Goal: Task Accomplishment & Management: Manage account settings

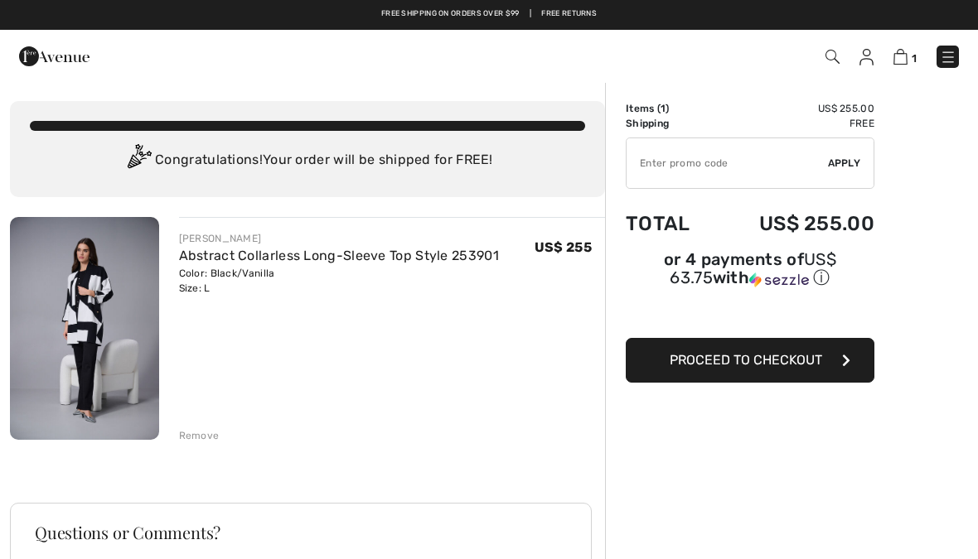
click at [873, 49] on img at bounding box center [866, 57] width 14 height 17
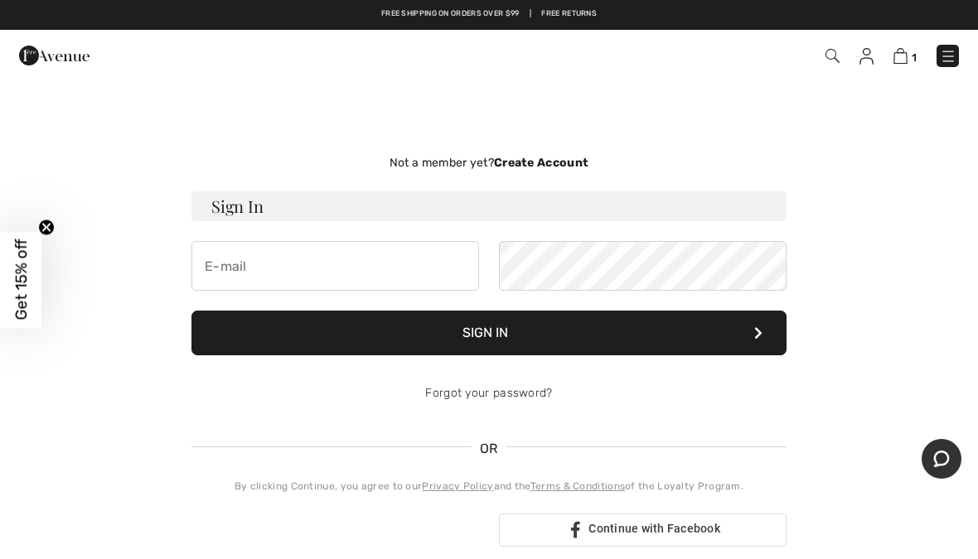
click at [742, 208] on h3 "Sign In" at bounding box center [488, 206] width 595 height 30
click at [427, 267] on input "email" at bounding box center [335, 266] width 288 height 50
type input "[EMAIL_ADDRESS][PERSON_NAME][DOMAIN_NAME]"
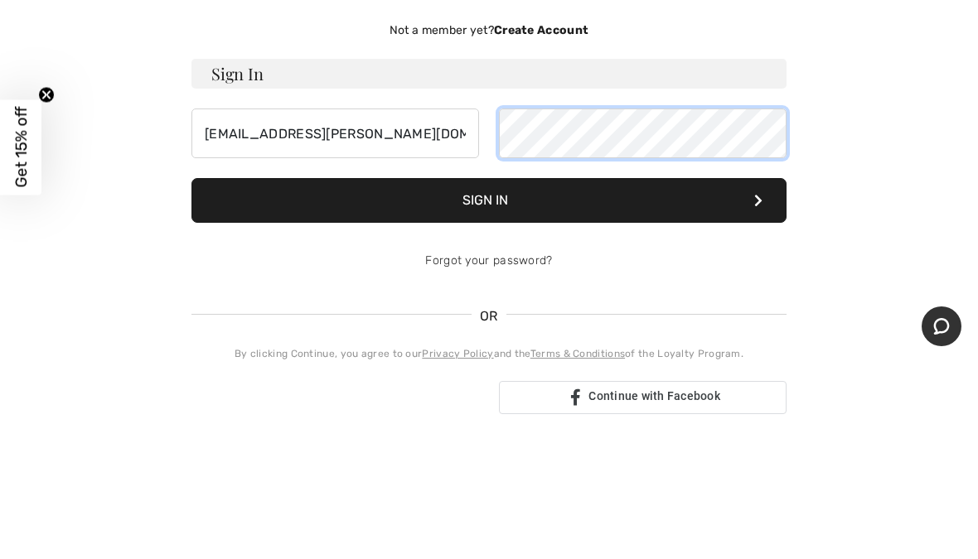
click at [489, 311] on button "Sign In" at bounding box center [488, 333] width 595 height 45
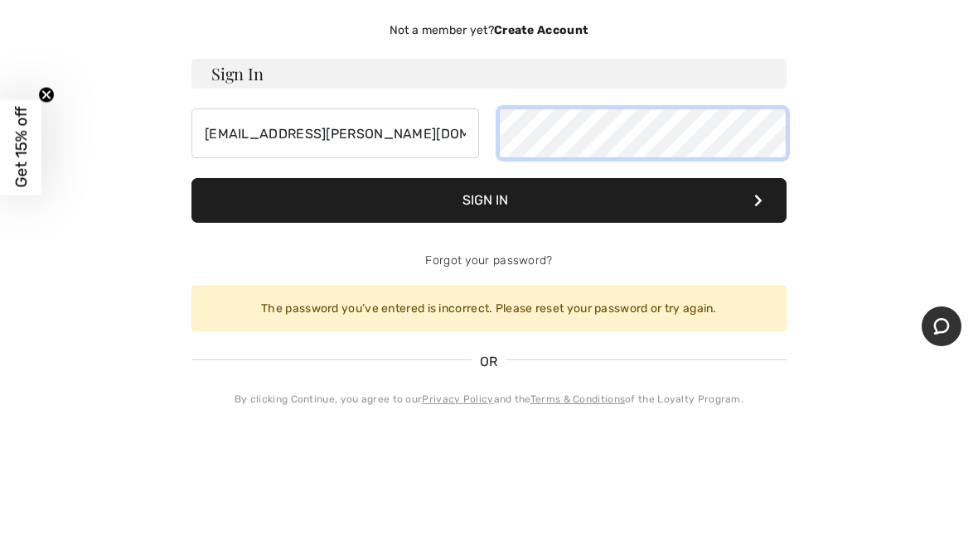
click at [489, 311] on button "Sign In" at bounding box center [488, 333] width 595 height 45
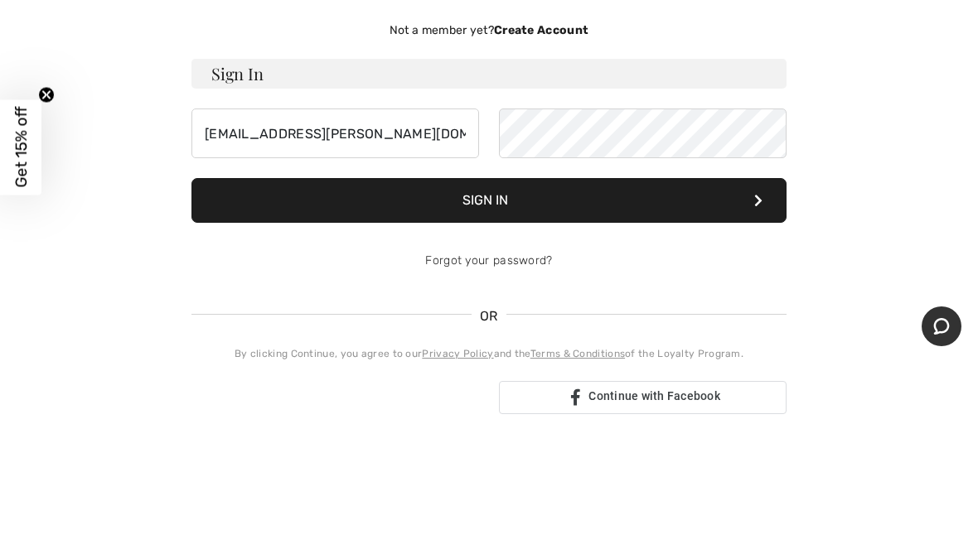
click at [551, 311] on button "Sign In" at bounding box center [488, 333] width 595 height 45
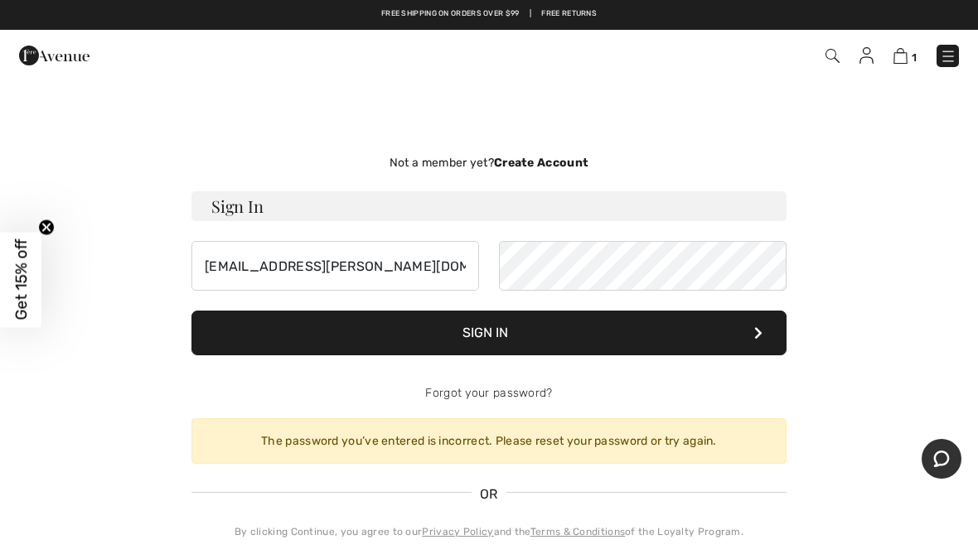
click at [872, 56] on img at bounding box center [866, 56] width 14 height 17
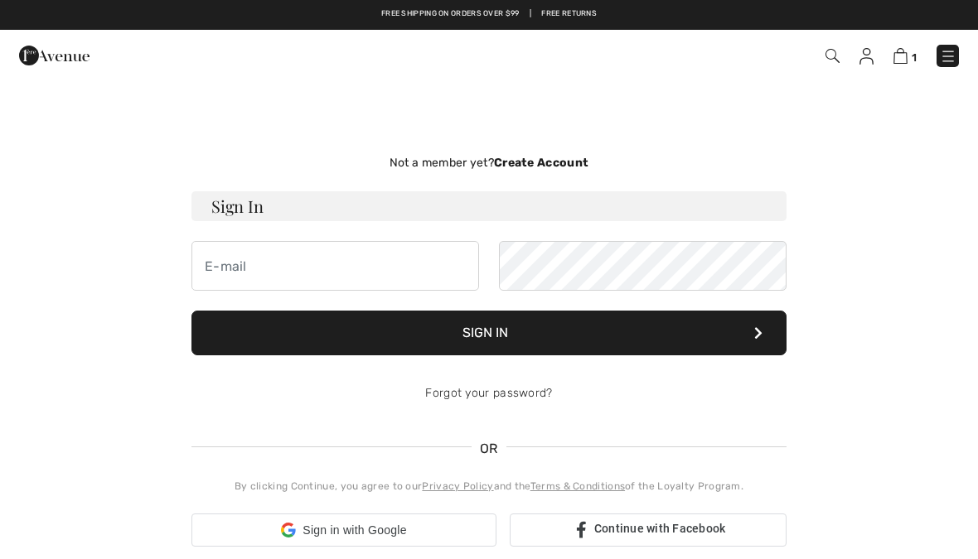
checkbox input "true"
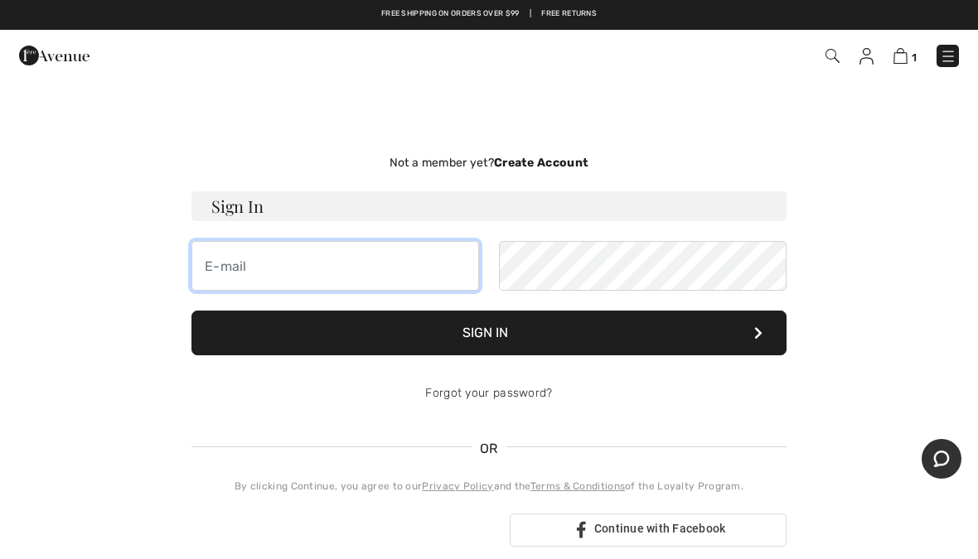
click at [461, 263] on input "email" at bounding box center [335, 266] width 288 height 50
click at [461, 254] on input "email" at bounding box center [335, 266] width 288 height 50
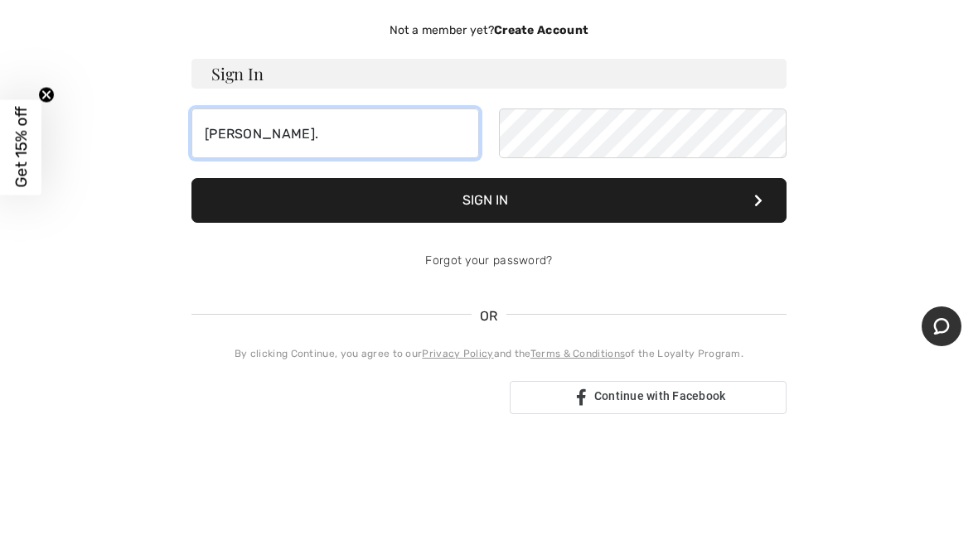
type input "[PERSON_NAME]."
click at [548, 386] on link "Forgot your password?" at bounding box center [488, 393] width 127 height 14
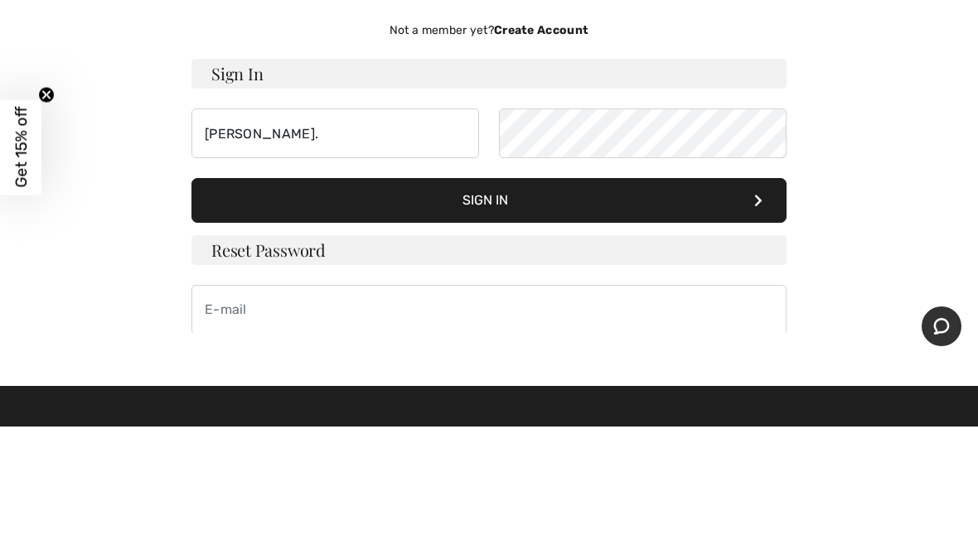
scroll to position [133, 0]
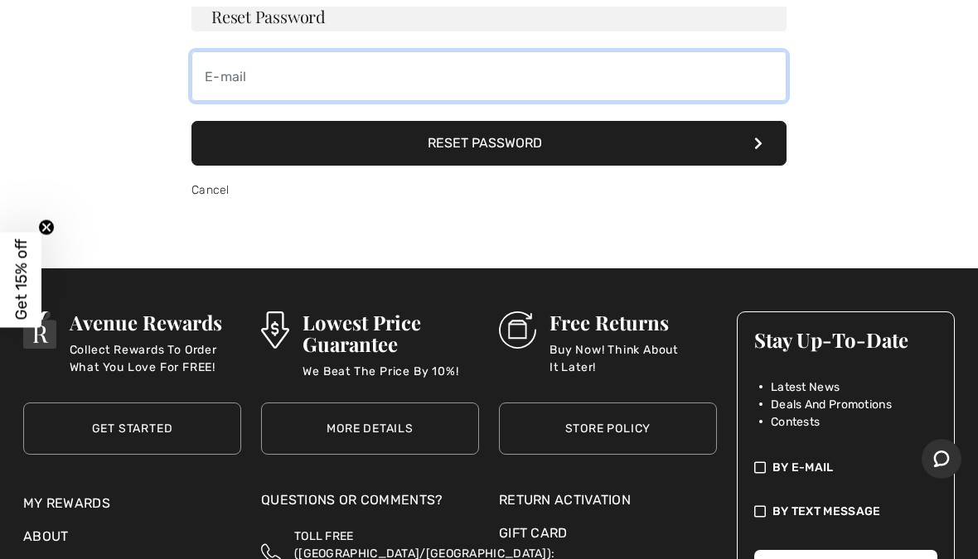
click at [585, 86] on input "email" at bounding box center [488, 76] width 595 height 50
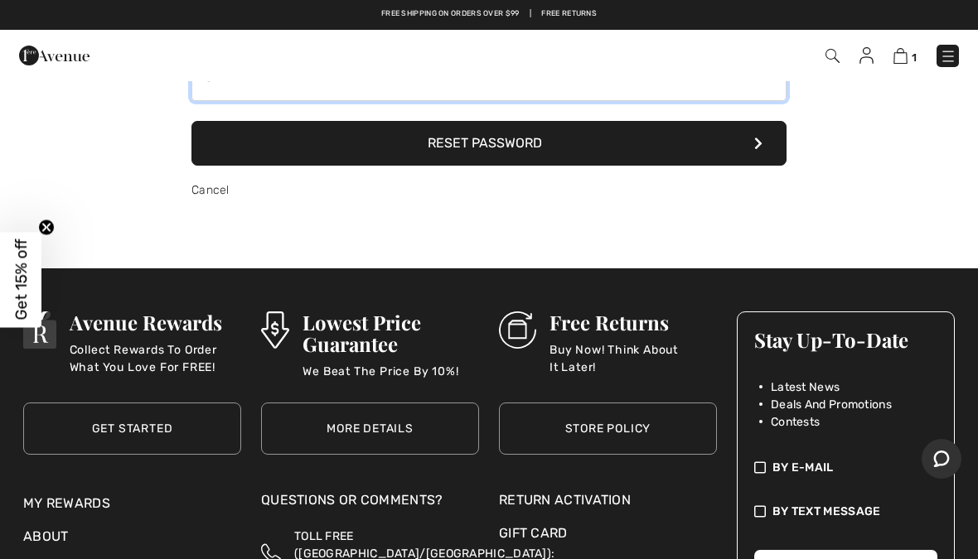
scroll to position [130, 0]
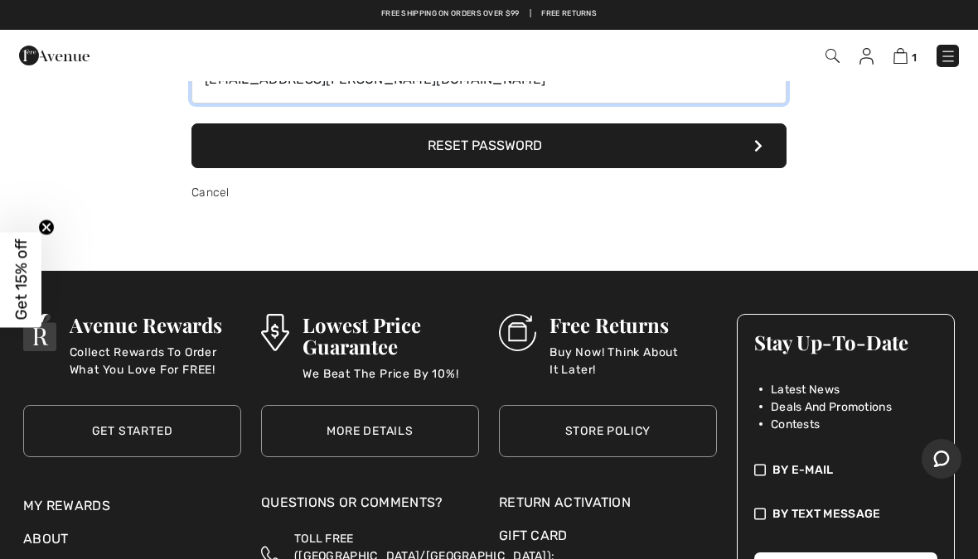
type input "[EMAIL_ADDRESS][PERSON_NAME][DOMAIN_NAME]"
click at [530, 152] on button "Reset Password" at bounding box center [488, 145] width 595 height 45
